Goal: Navigation & Orientation: Go to known website

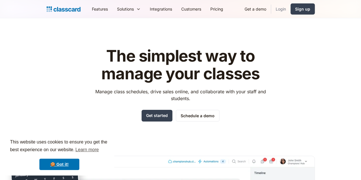
click at [290, 11] on link "Login" at bounding box center [280, 9] width 19 height 13
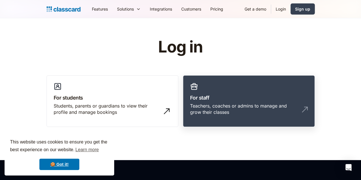
click at [220, 114] on link "For staff Teachers, coaches or admins to manage and grow their classes" at bounding box center [249, 101] width 132 height 52
